Goal: Transaction & Acquisition: Subscribe to service/newsletter

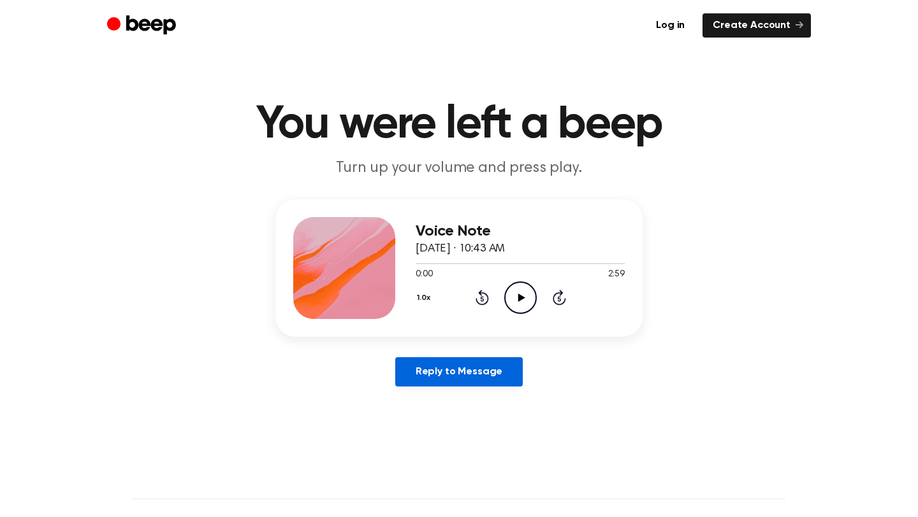
click at [505, 364] on link "Reply to Message" at bounding box center [458, 371] width 127 height 29
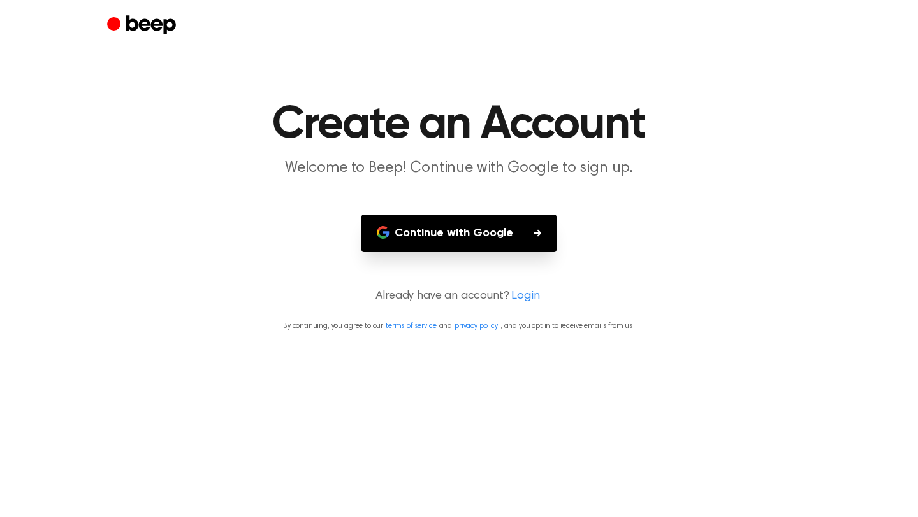
click at [491, 241] on button "Continue with Google" at bounding box center [458, 234] width 195 height 38
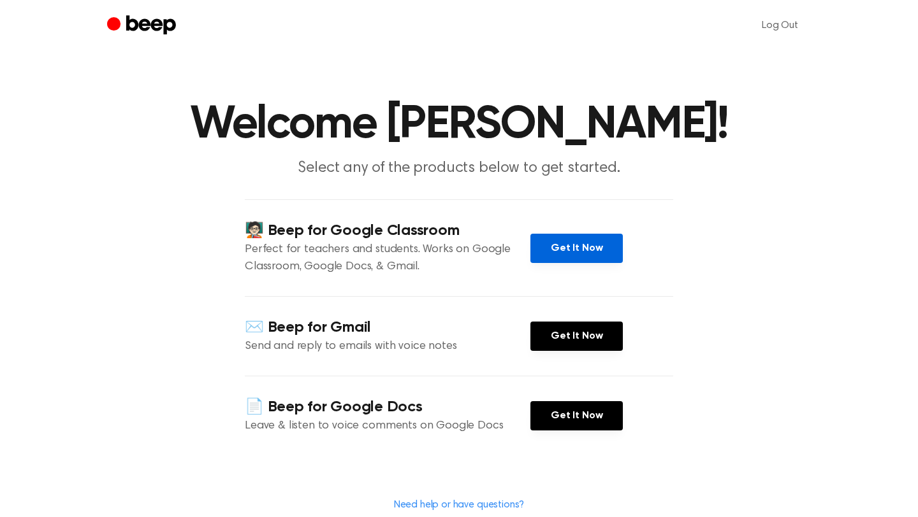
click at [582, 242] on link "Get It Now" at bounding box center [576, 248] width 92 height 29
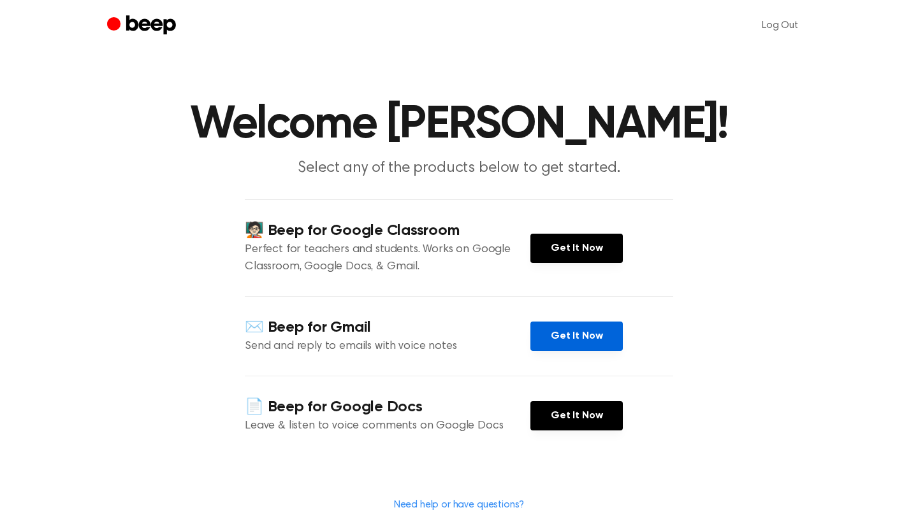
click at [566, 340] on link "Get It Now" at bounding box center [576, 336] width 92 height 29
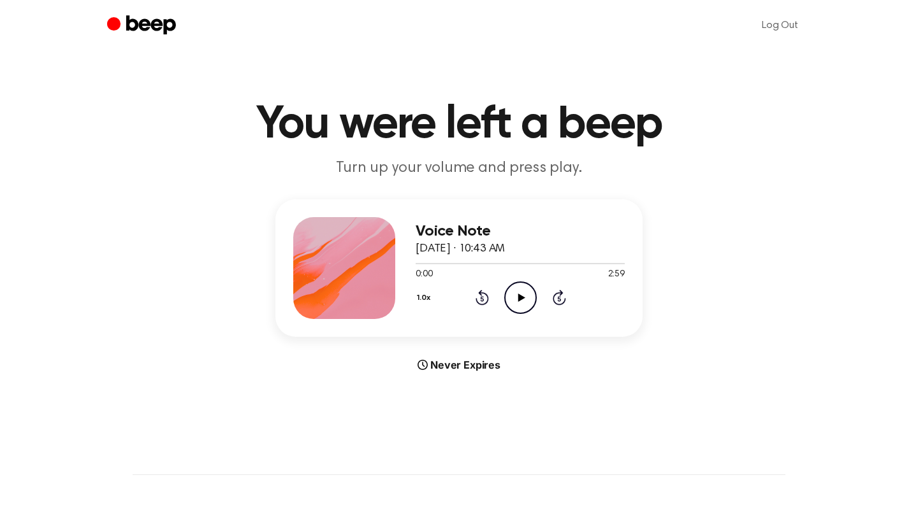
click at [480, 366] on div "Never Expires" at bounding box center [458, 364] width 367 height 15
